Goal: Task Accomplishment & Management: Manage account settings

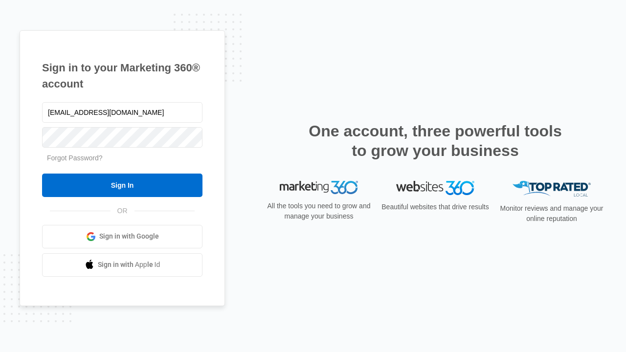
type input "[EMAIL_ADDRESS][DOMAIN_NAME]"
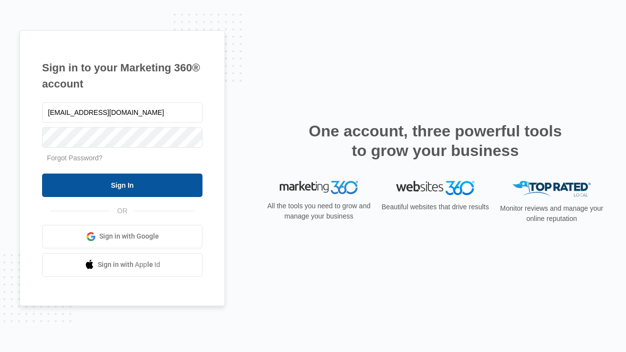
click at [122, 185] on input "Sign In" at bounding box center [122, 185] width 161 height 23
